Goal: Task Accomplishment & Management: Complete application form

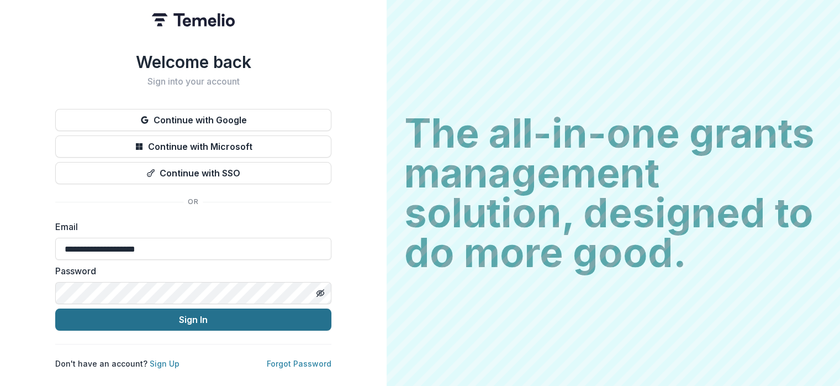
click at [209, 314] on button "Sign In" at bounding box center [193, 319] width 276 height 22
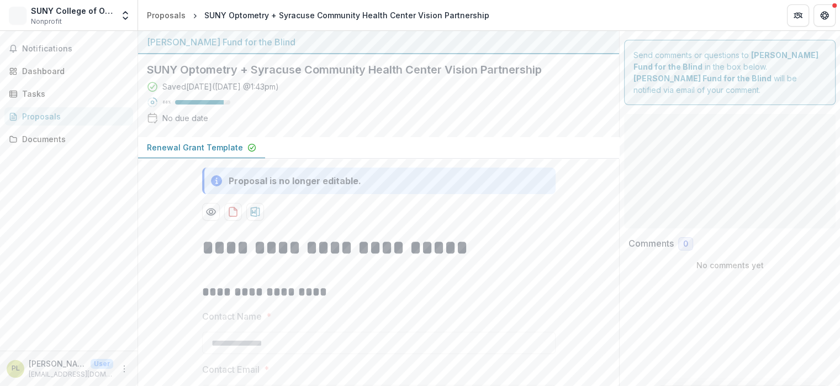
type input "********"
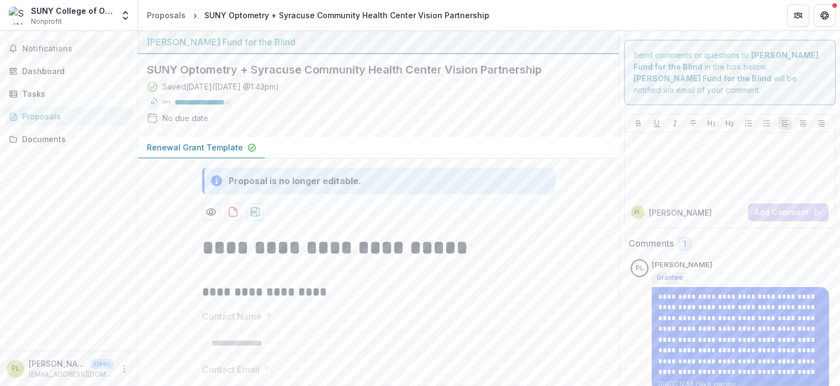
click at [65, 50] on span "Notifications" at bounding box center [75, 48] width 107 height 9
click at [38, 89] on div "Tasks" at bounding box center [73, 94] width 102 height 12
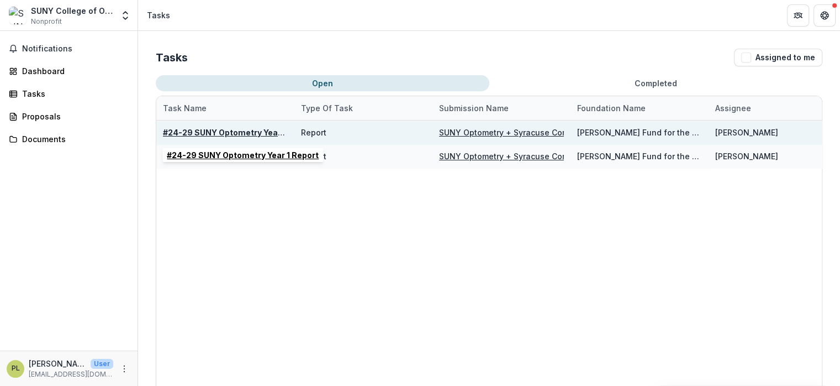
click at [215, 133] on u "#24-29 SUNY Optometry Year 1 Report" at bounding box center [239, 132] width 152 height 9
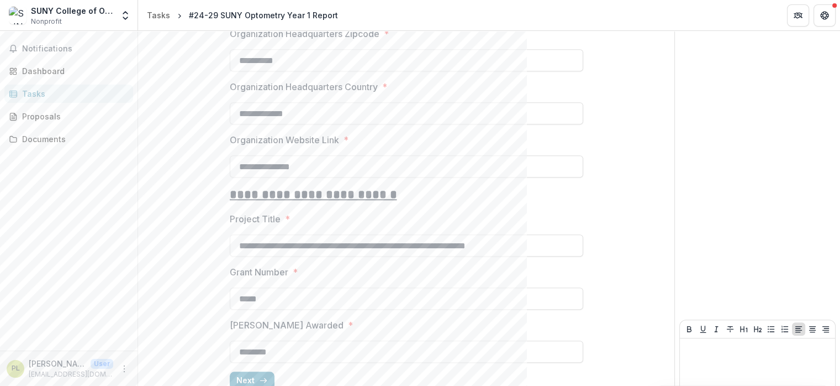
scroll to position [1007, 0]
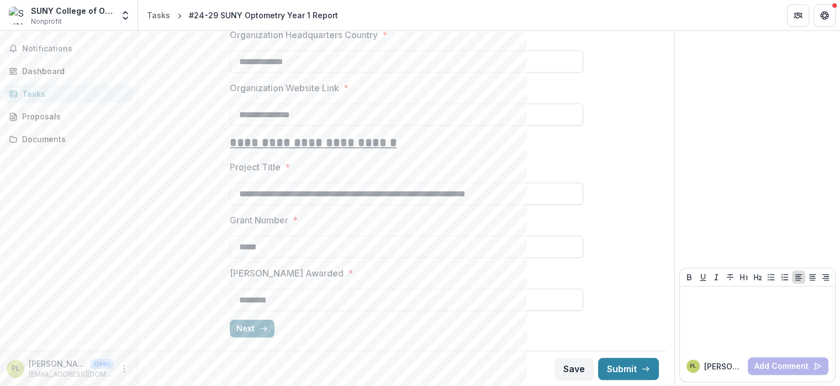
click at [259, 328] on icon "button" at bounding box center [263, 328] width 9 height 9
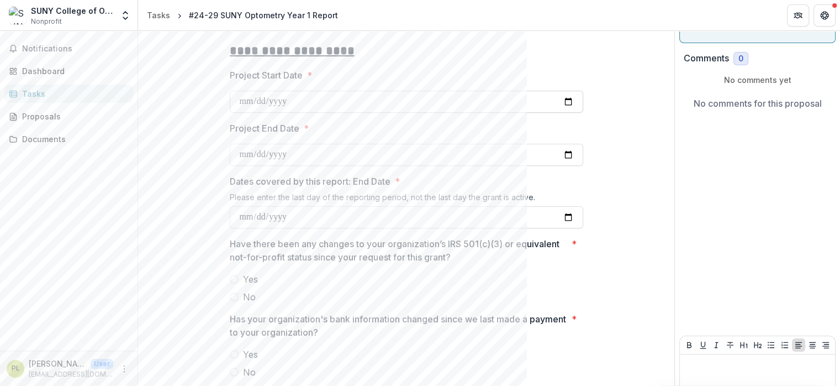
scroll to position [148, 0]
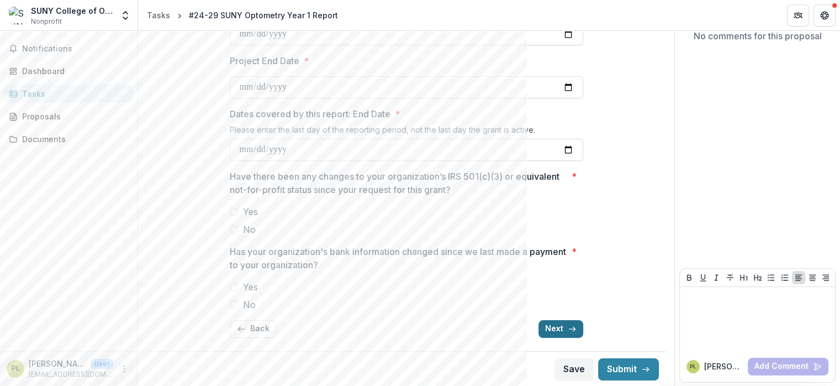
click at [560, 333] on button "Next" at bounding box center [561, 329] width 45 height 18
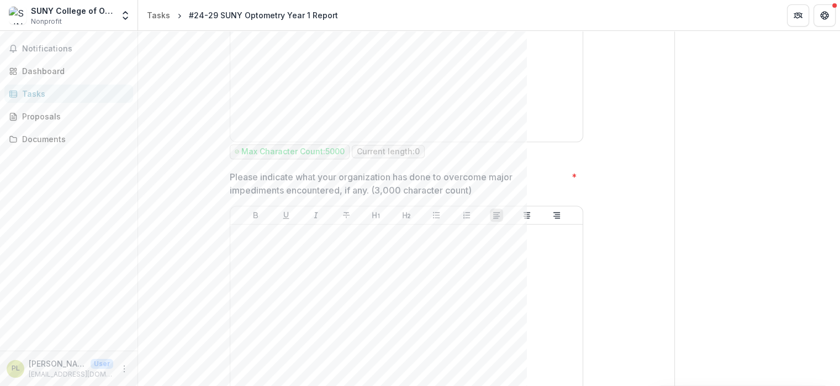
scroll to position [700, 0]
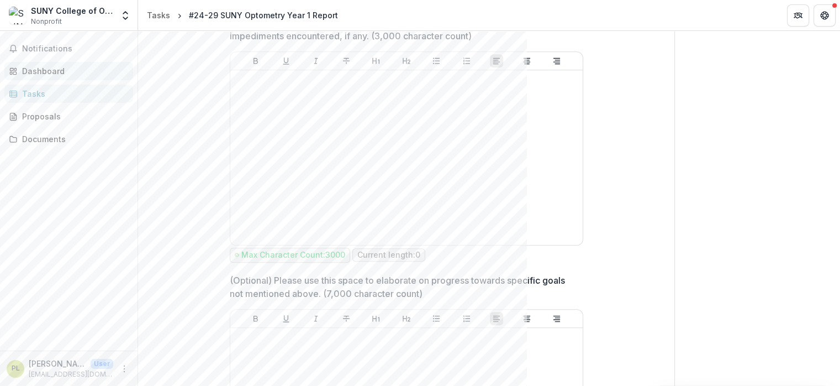
click at [39, 72] on div "Dashboard" at bounding box center [73, 71] width 102 height 12
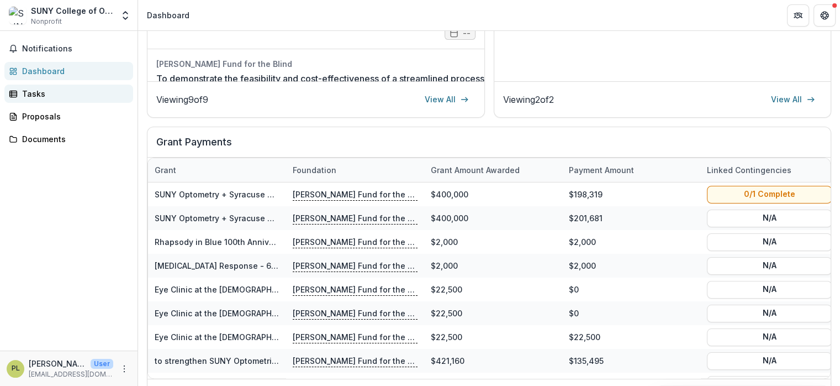
click at [35, 94] on div "Tasks" at bounding box center [73, 94] width 102 height 12
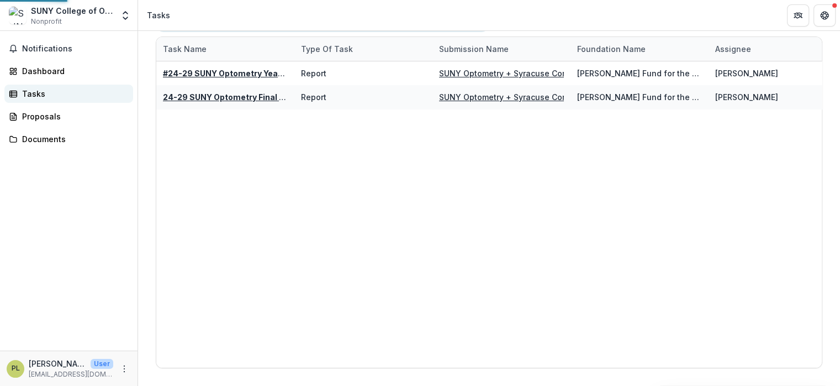
scroll to position [59, 0]
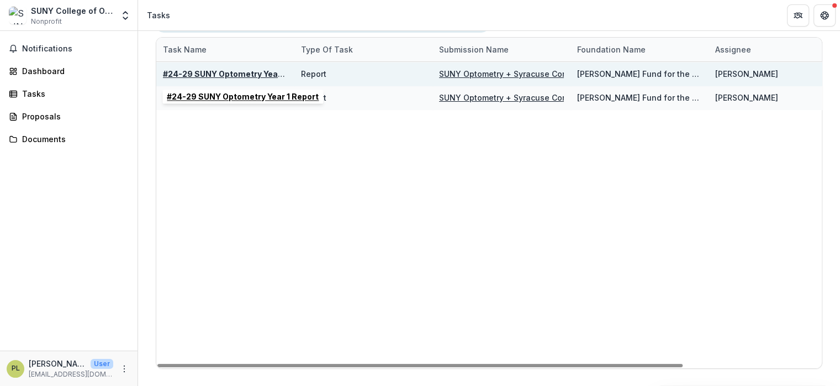
click at [217, 72] on u "#24-29 SUNY Optometry Year 1 Report" at bounding box center [239, 73] width 152 height 9
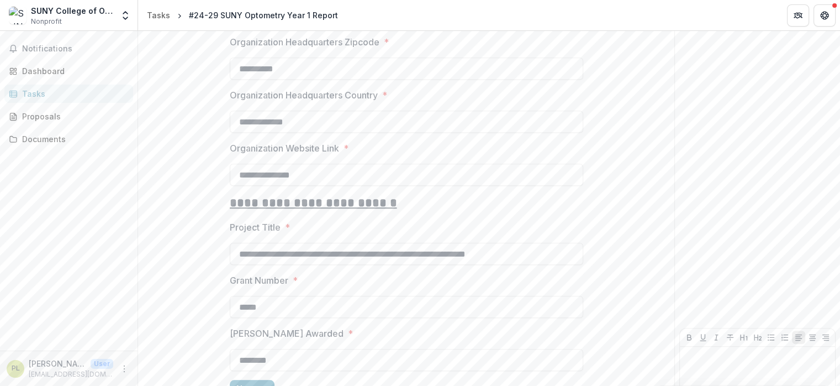
scroll to position [1007, 0]
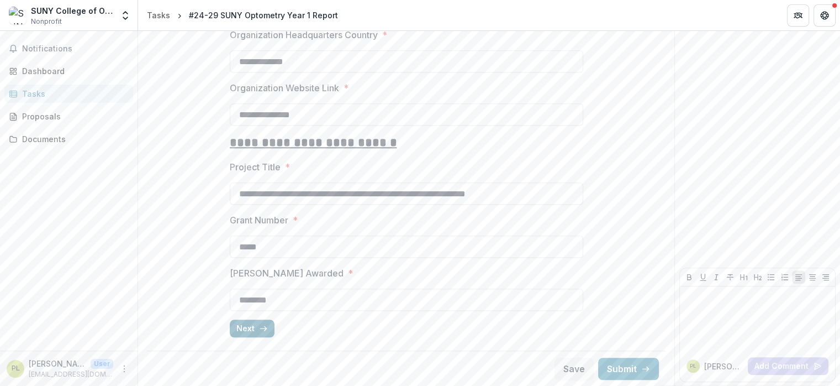
click at [249, 328] on button "Next" at bounding box center [252, 328] width 45 height 18
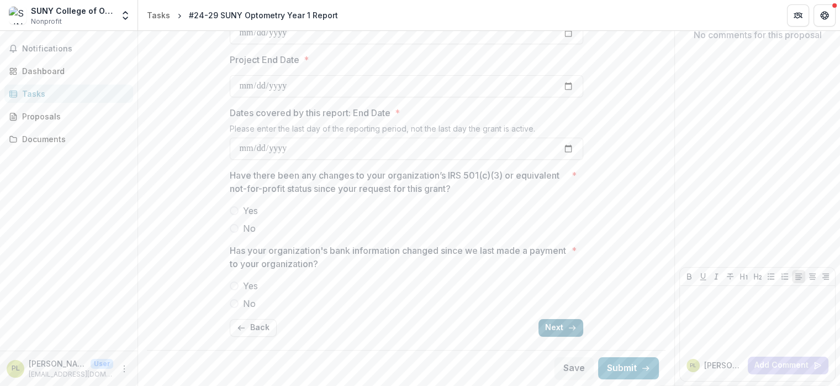
scroll to position [148, 0]
click at [249, 328] on button "Back" at bounding box center [253, 329] width 47 height 18
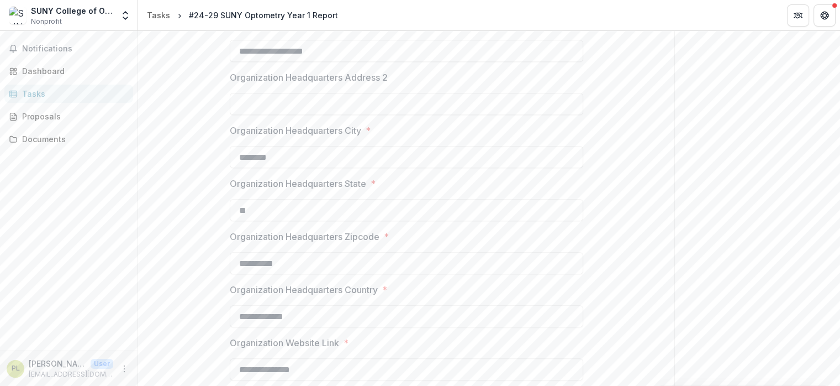
scroll to position [1007, 0]
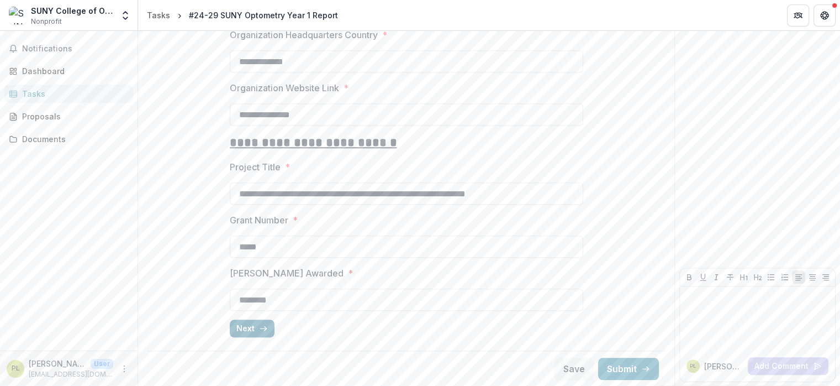
click at [250, 329] on button "Next" at bounding box center [252, 328] width 45 height 18
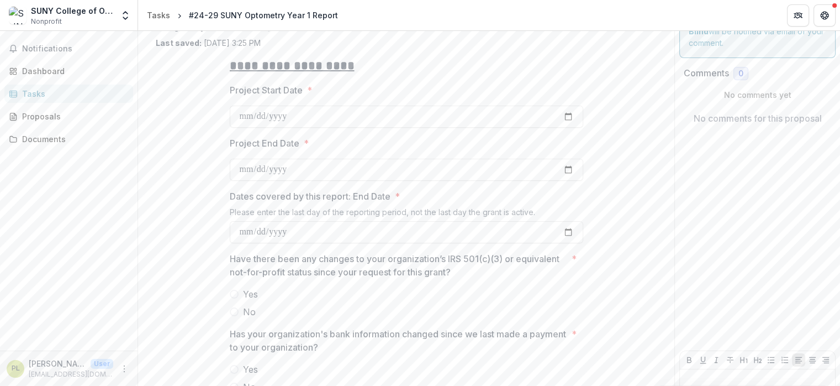
scroll to position [148, 0]
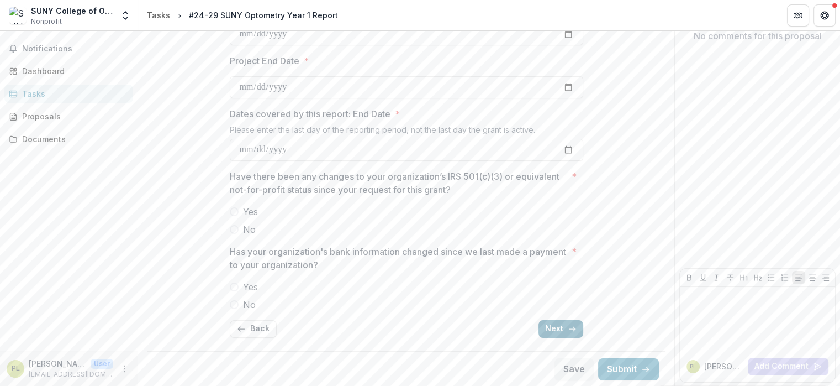
click at [555, 330] on button "Next" at bounding box center [561, 329] width 45 height 18
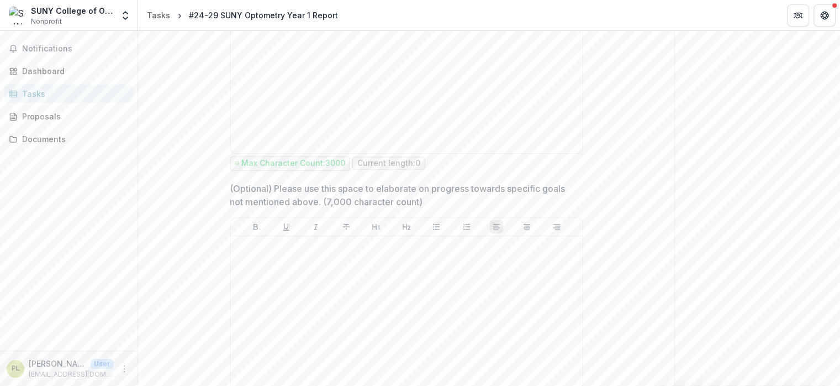
scroll to position [910, 0]
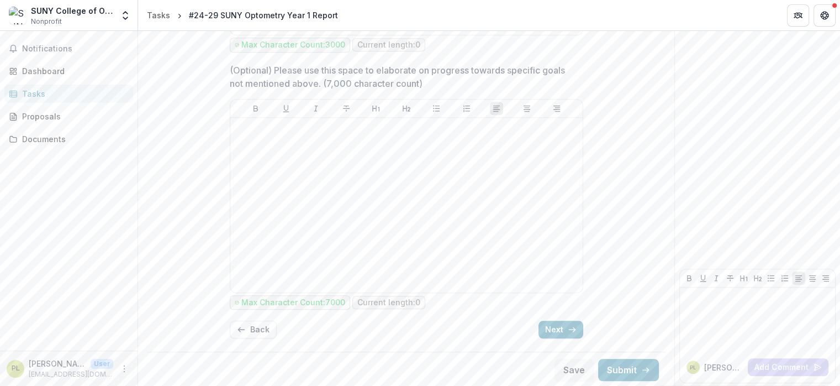
drag, startPoint x: 222, startPoint y: 129, endPoint x: 587, endPoint y: 418, distance: 465.7
click at [362, 196] on div at bounding box center [407, 205] width 344 height 166
drag, startPoint x: 224, startPoint y: 131, endPoint x: 489, endPoint y: 416, distance: 388.9
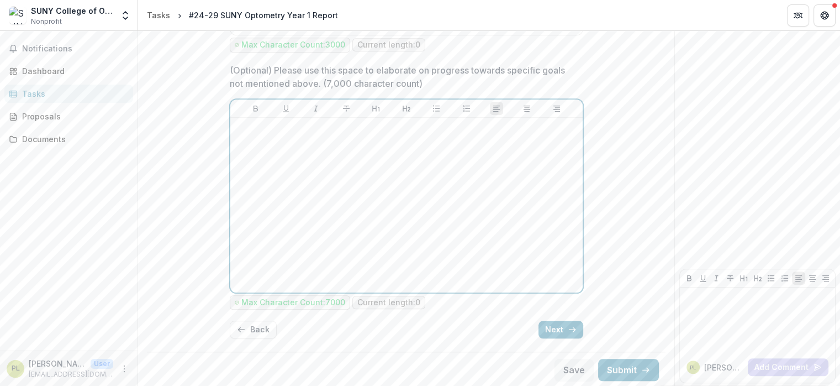
click at [431, 212] on div at bounding box center [407, 205] width 344 height 166
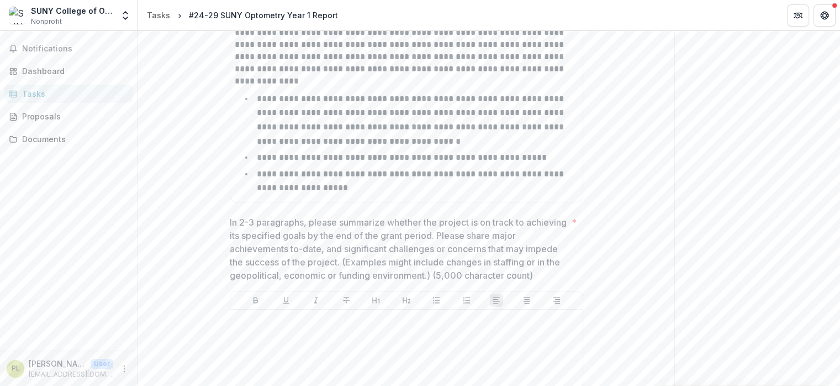
scroll to position [318, 0]
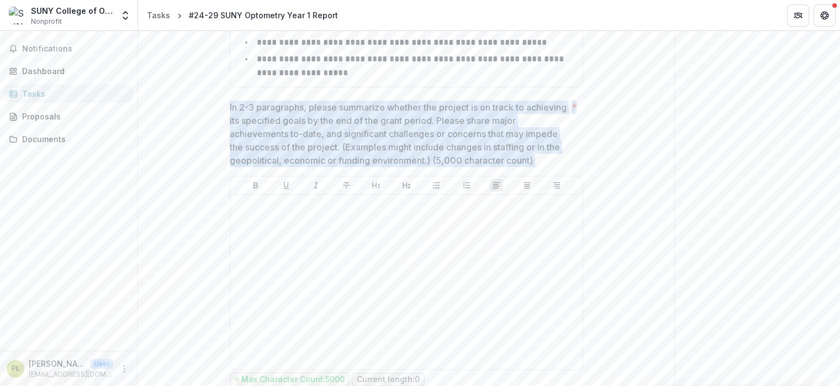
drag, startPoint x: 226, startPoint y: 108, endPoint x: 560, endPoint y: 152, distance: 337.1
click at [575, 151] on div "In 2-3 paragraphs, please summarize whether the project is on track to achievin…" at bounding box center [407, 245] width 354 height 288
copy span "In 2-3 paragraphs, please summarize whether the project is on track to achievin…"
click at [432, 155] on p "In 2-3 paragraphs, please summarize whether the project is on track to achievin…" at bounding box center [399, 134] width 338 height 66
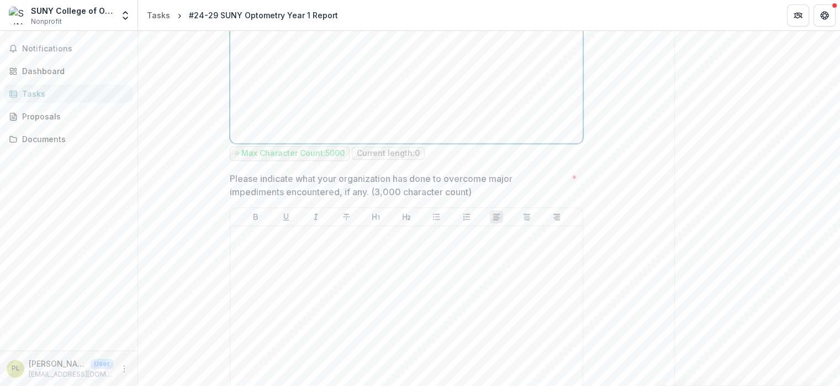
scroll to position [572, 0]
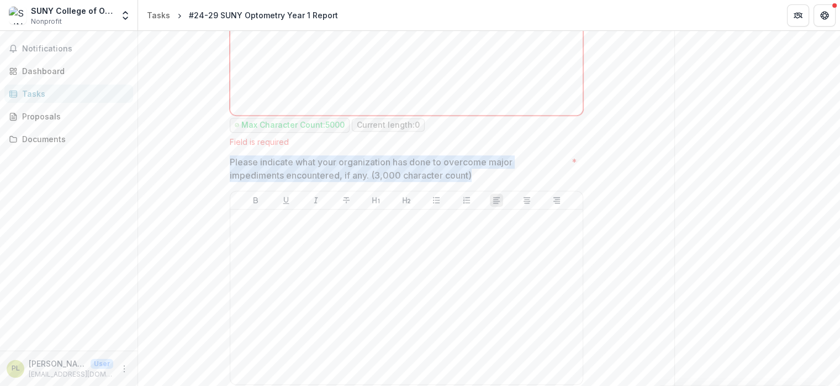
drag, startPoint x: 474, startPoint y: 160, endPoint x: 219, endPoint y: 162, distance: 254.7
click at [221, 162] on div "**********" at bounding box center [406, 119] width 371 height 1154
copy p "Please indicate what your organization has done to overcome major impediments e…"
click at [331, 156] on p "Please indicate what your organization has done to overcome major impediments e…" at bounding box center [399, 168] width 338 height 27
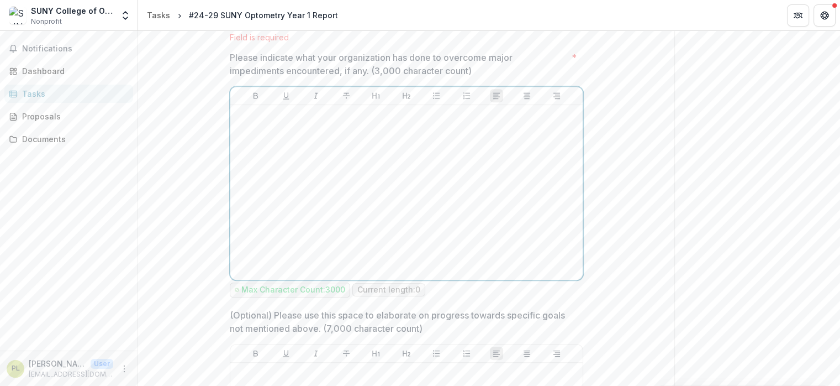
scroll to position [794, 0]
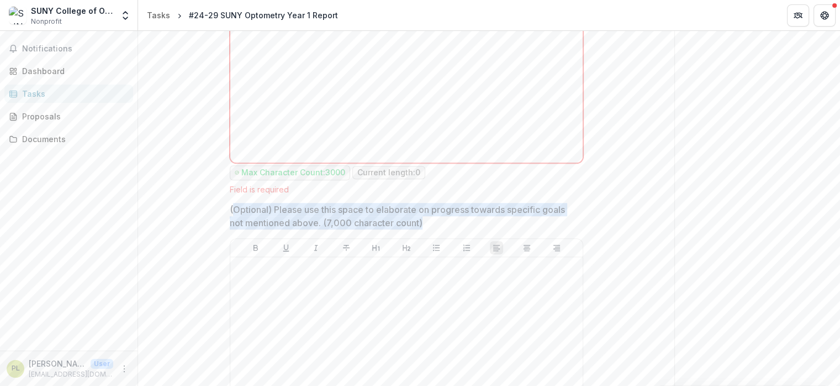
drag, startPoint x: 227, startPoint y: 198, endPoint x: 440, endPoint y: 222, distance: 214.1
click at [440, 222] on p "(Optional) Please use this space to elaborate on progress towards specific goal…" at bounding box center [403, 216] width 347 height 27
drag, startPoint x: 422, startPoint y: 222, endPoint x: 222, endPoint y: 210, distance: 200.3
copy p "(Optional) Please use this space to elaborate on progress towards specific goal…"
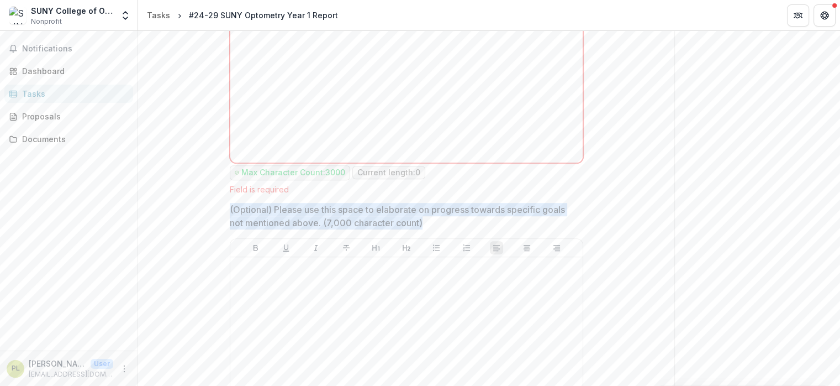
click at [444, 206] on p "(Optional) Please use this space to elaborate on progress towards specific goal…" at bounding box center [403, 216] width 347 height 27
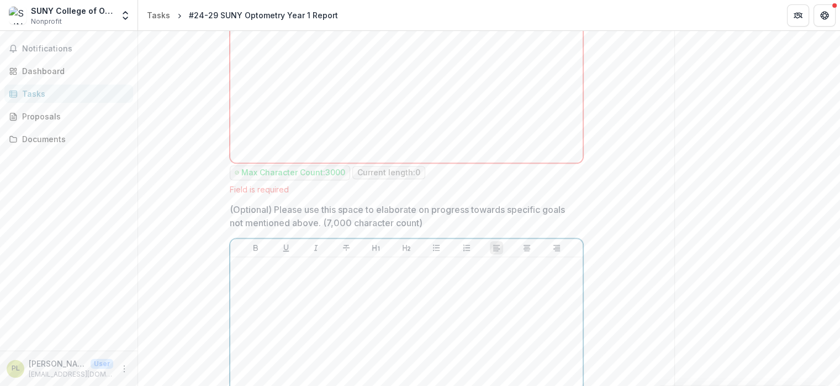
scroll to position [933, 0]
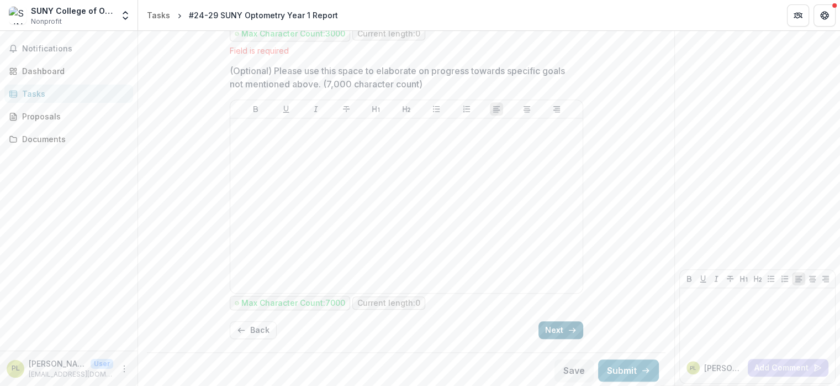
click at [552, 328] on button "Next" at bounding box center [561, 330] width 45 height 18
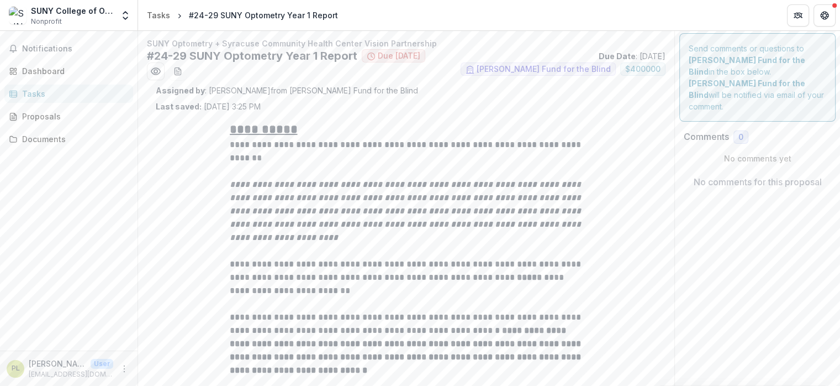
scroll to position [0, 0]
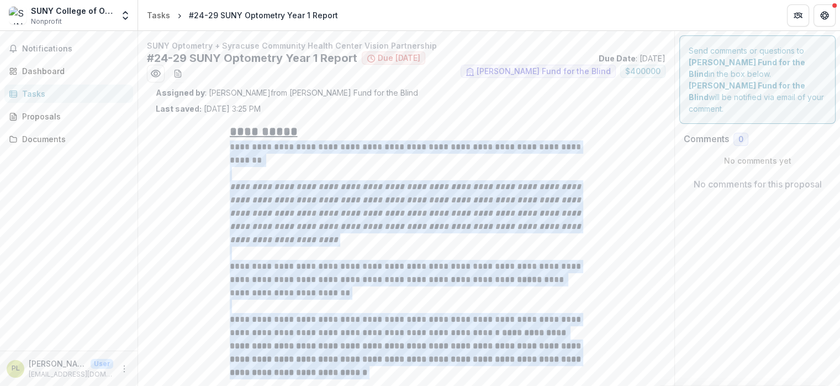
drag, startPoint x: 226, startPoint y: 151, endPoint x: 531, endPoint y: 370, distance: 374.8
click at [531, 370] on div "**********" at bounding box center [407, 251] width 354 height 256
click at [368, 200] on em "**********" at bounding box center [407, 212] width 354 height 61
drag, startPoint x: 222, startPoint y: 131, endPoint x: 494, endPoint y: 375, distance: 365.4
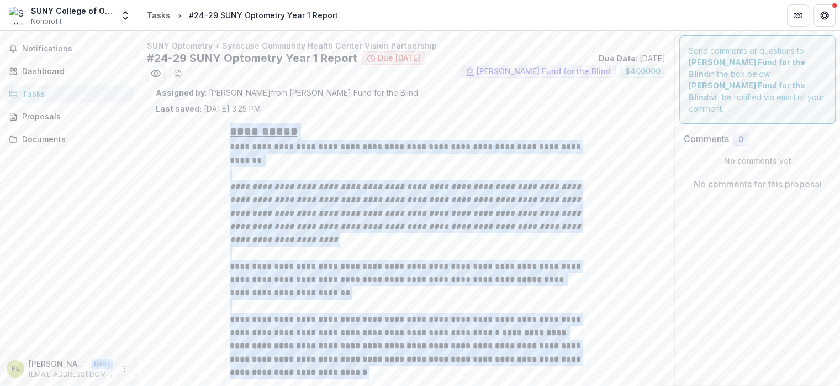
copy div "**********"
click at [288, 275] on p "**********" at bounding box center [407, 280] width 354 height 40
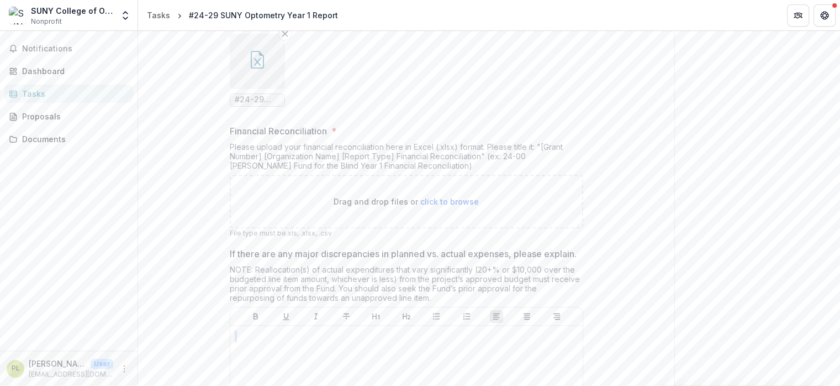
scroll to position [443, 0]
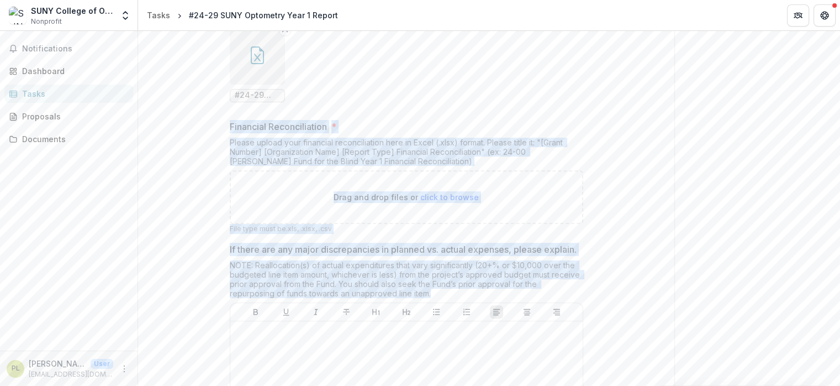
drag, startPoint x: 222, startPoint y: 249, endPoint x: 397, endPoint y: 315, distance: 187.2
click at [397, 315] on div "**********" at bounding box center [406, 103] width 371 height 865
copy div "Financial Reconciliation * Please upload your financial reconciliation here in …"
click at [455, 218] on div "Drag and drop files or click to browse" at bounding box center [407, 197] width 354 height 54
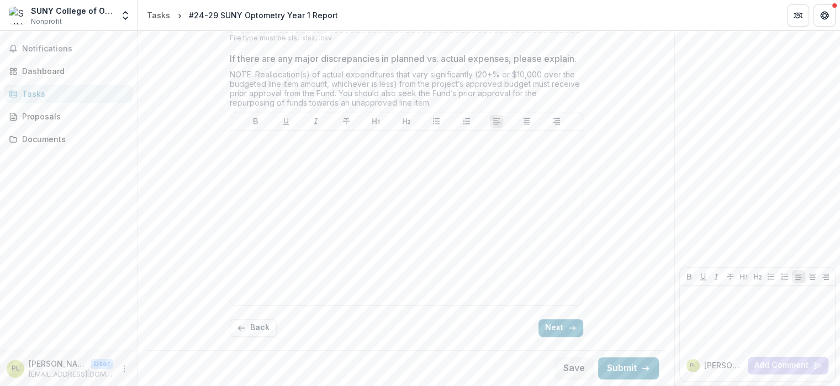
scroll to position [644, 0]
click at [557, 326] on button "Next" at bounding box center [561, 328] width 45 height 18
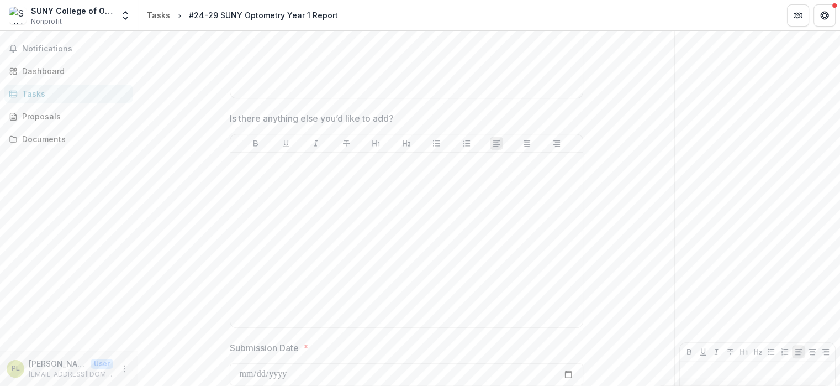
scroll to position [1026, 0]
